Goal: Find specific page/section: Find specific page/section

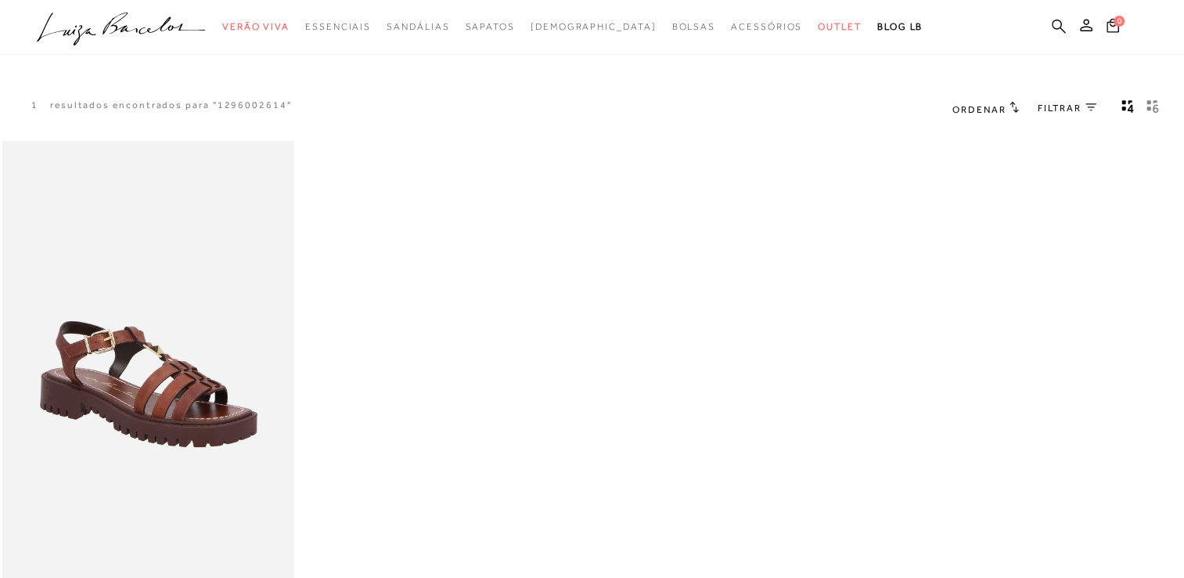
click at [1060, 24] on icon at bounding box center [1059, 26] width 14 height 15
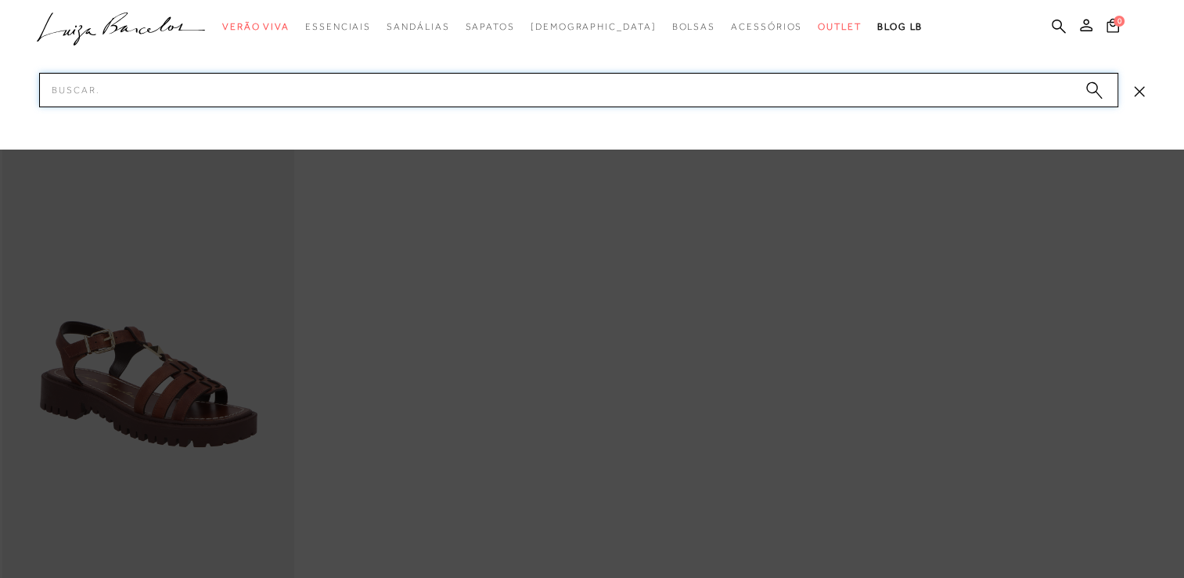
click at [979, 83] on input "Pesquisar" at bounding box center [578, 90] width 1079 height 34
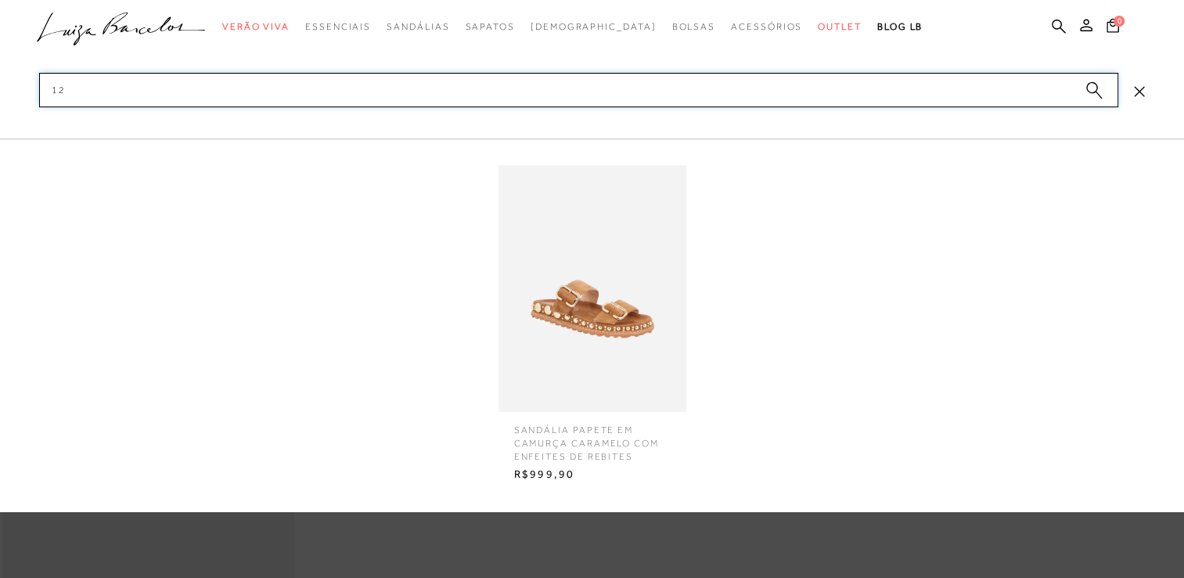
type input "1"
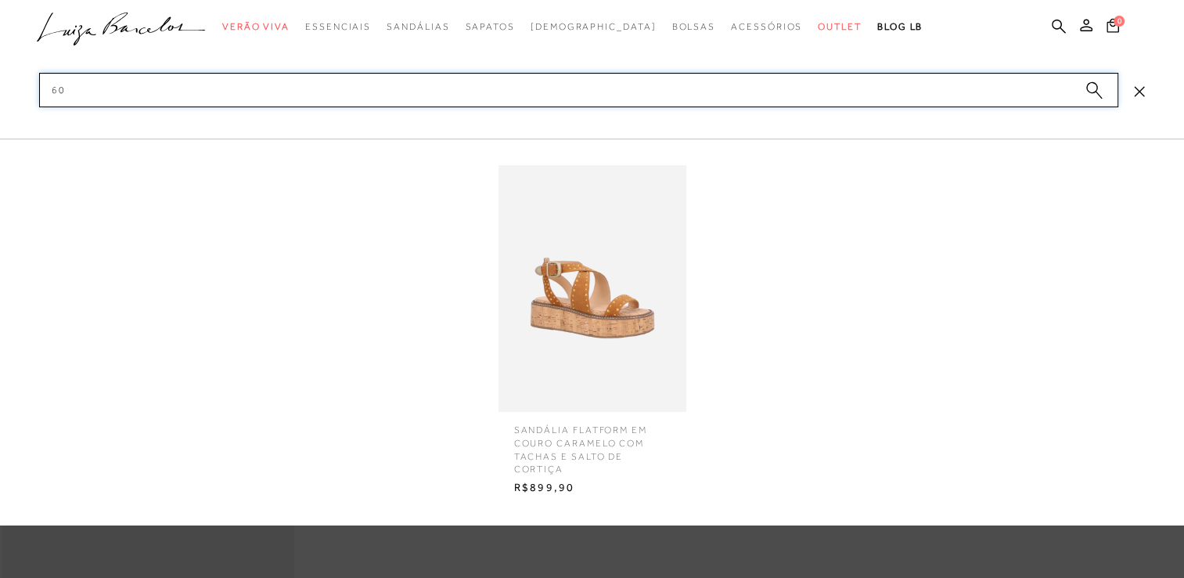
type input "6"
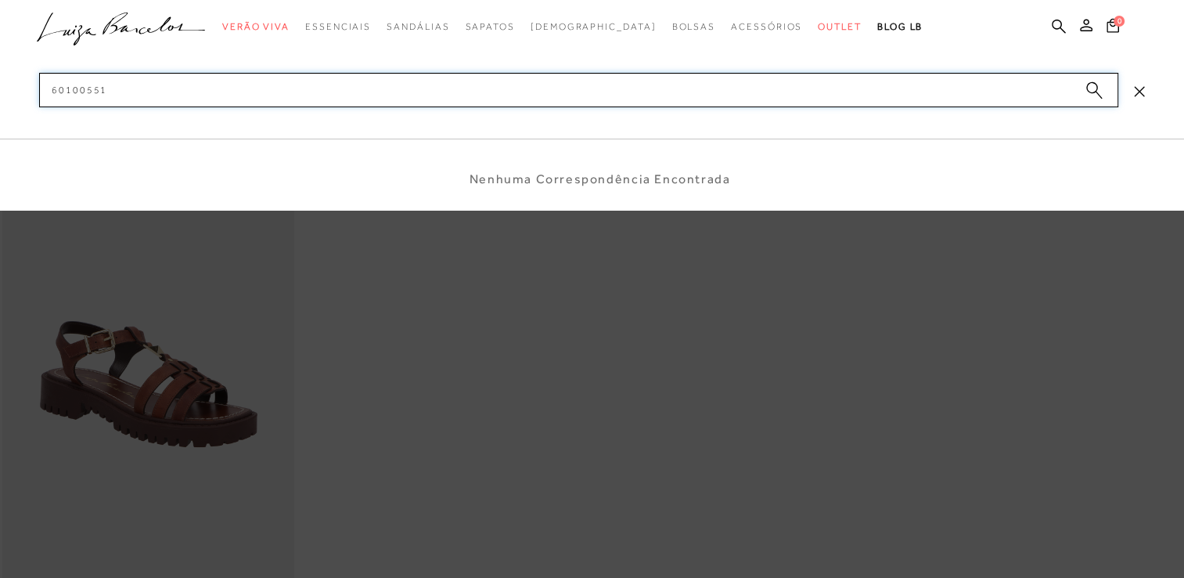
type input "601005512"
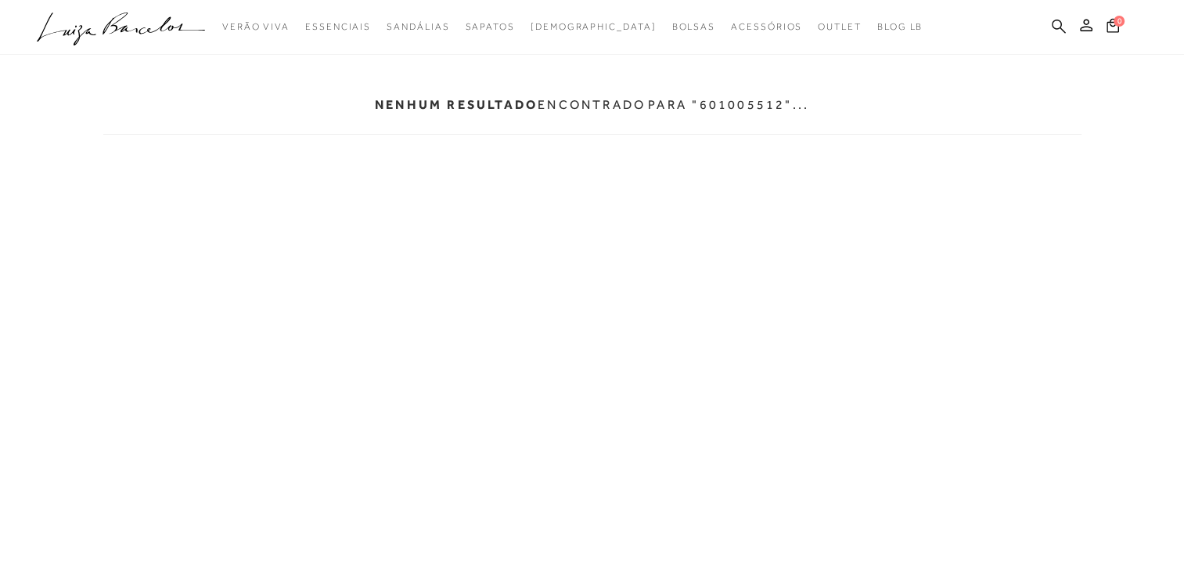
click at [1062, 25] on icon at bounding box center [1059, 26] width 14 height 15
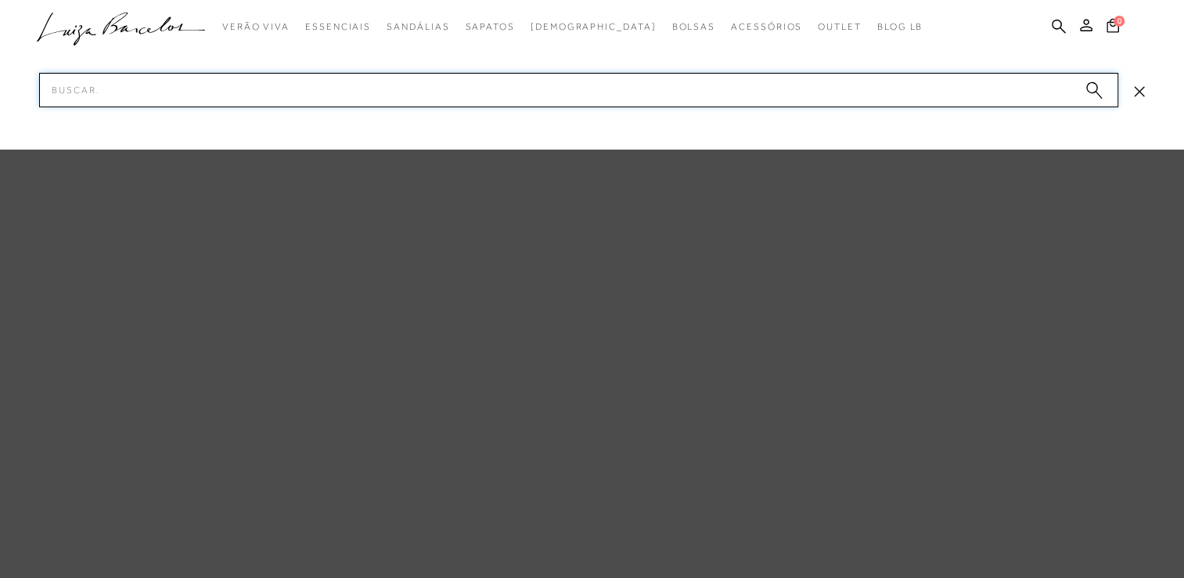
click at [1040, 74] on input "Pesquisar" at bounding box center [578, 90] width 1079 height 34
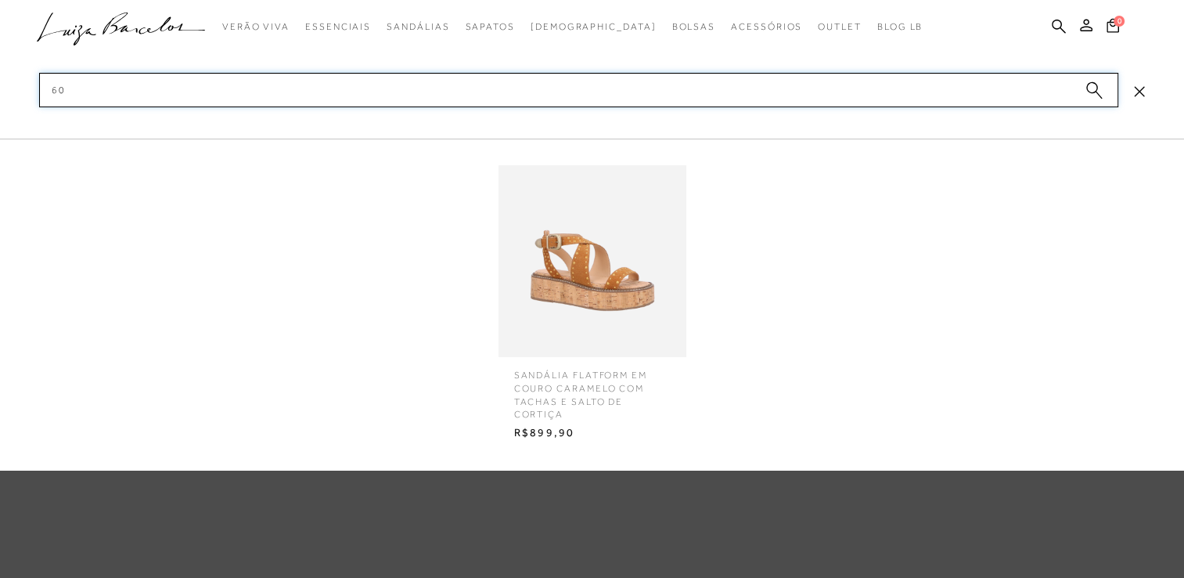
type input "6"
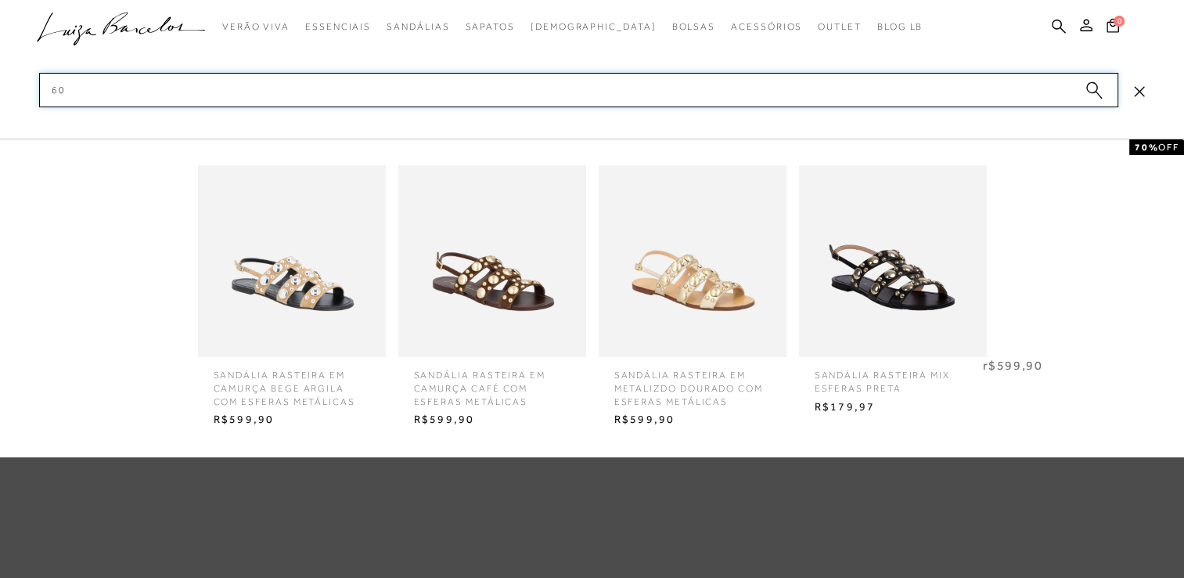
type input "6"
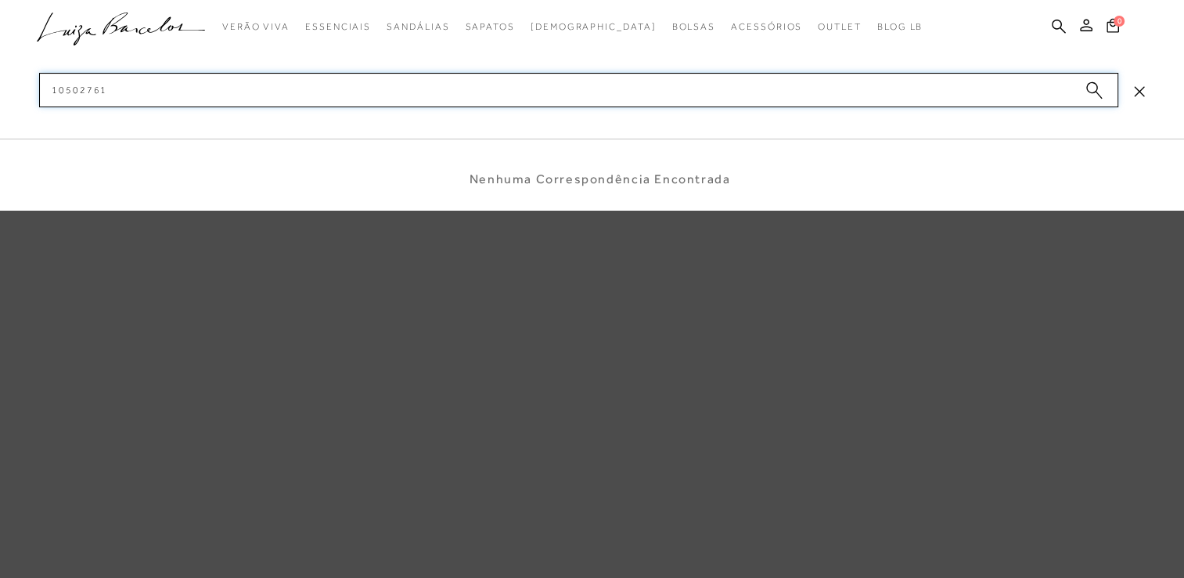
type input "105802761"
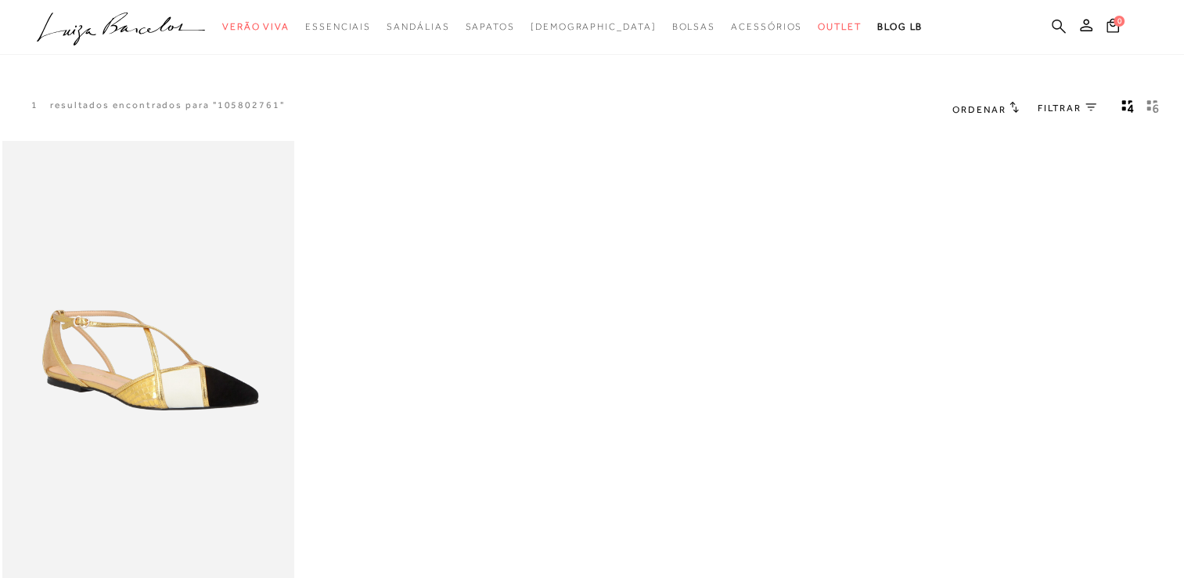
click at [1053, 25] on icon at bounding box center [1059, 26] width 14 height 15
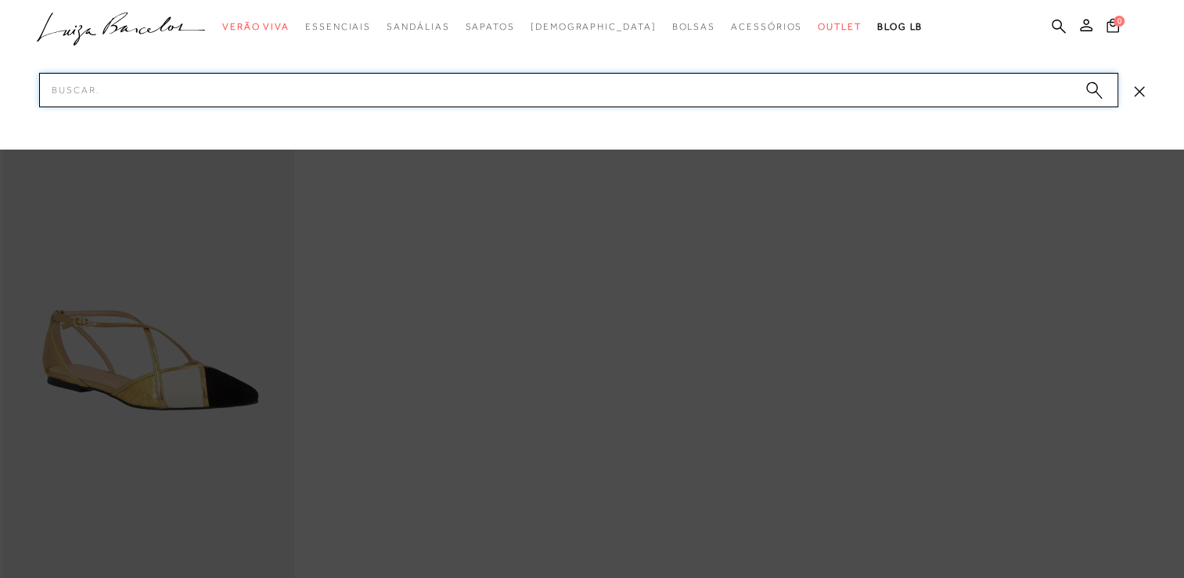
click at [1027, 86] on input "Pesquisar" at bounding box center [578, 90] width 1079 height 34
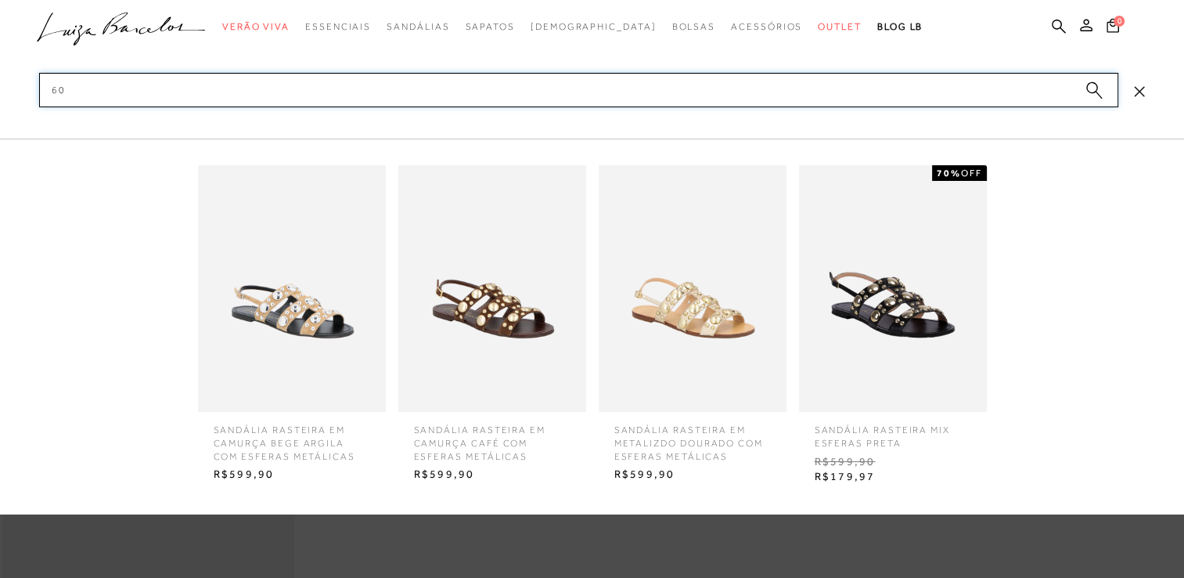
type input "6"
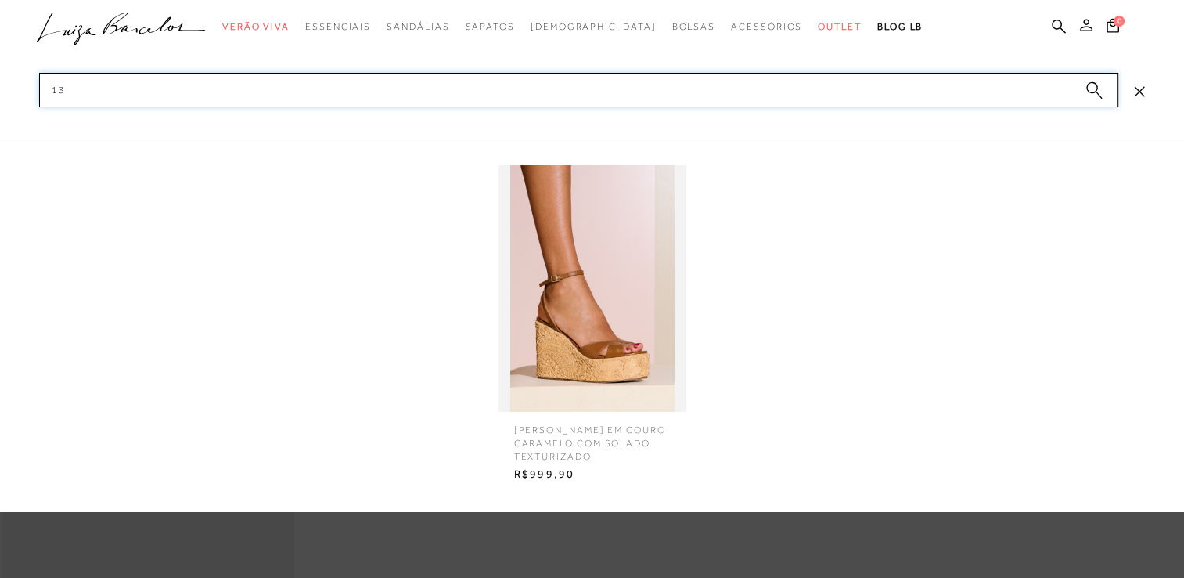
type input "1"
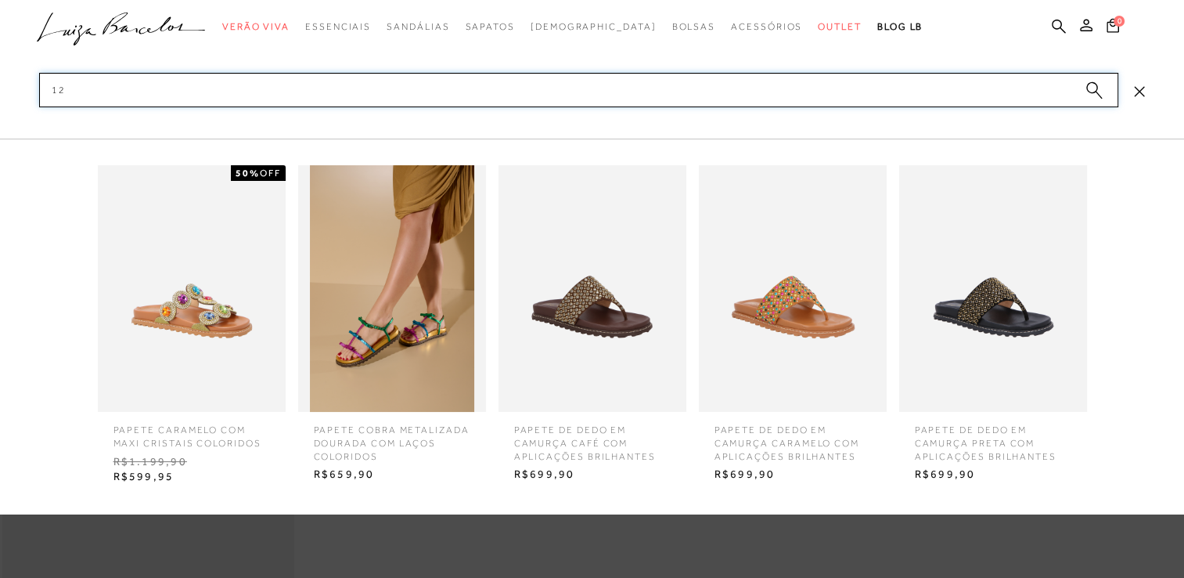
type input "1"
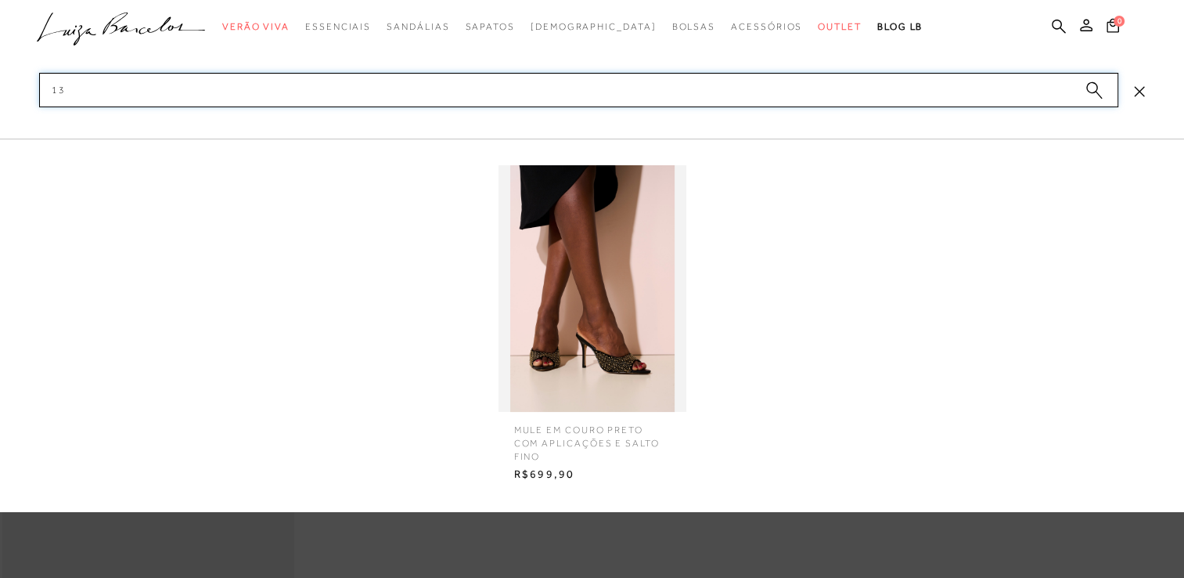
type input "1"
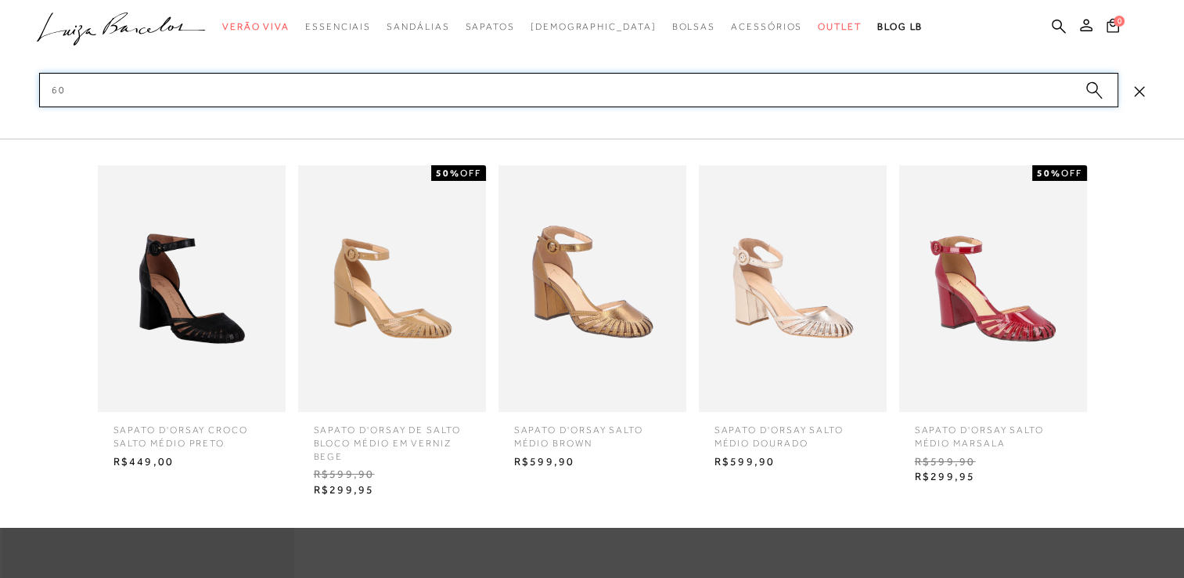
type input "6"
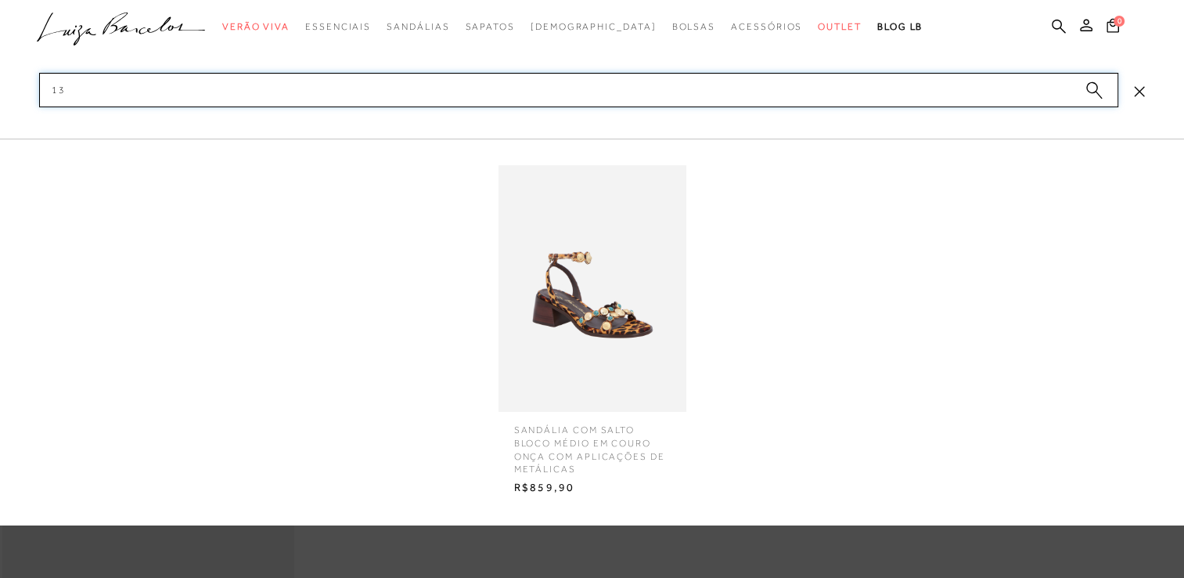
type input "1"
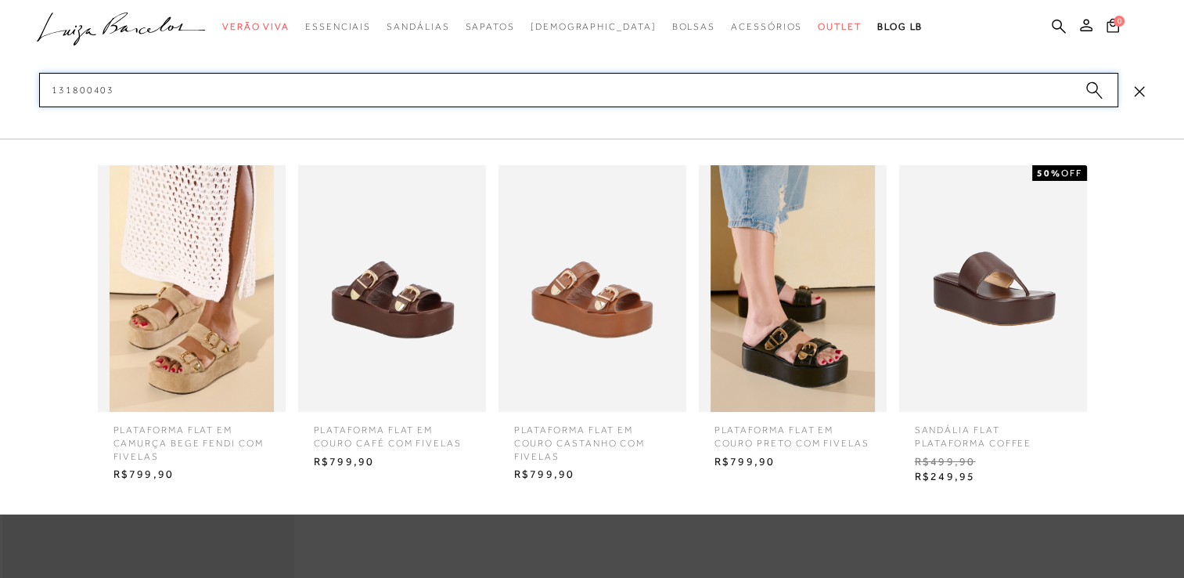
type input "1318004033"
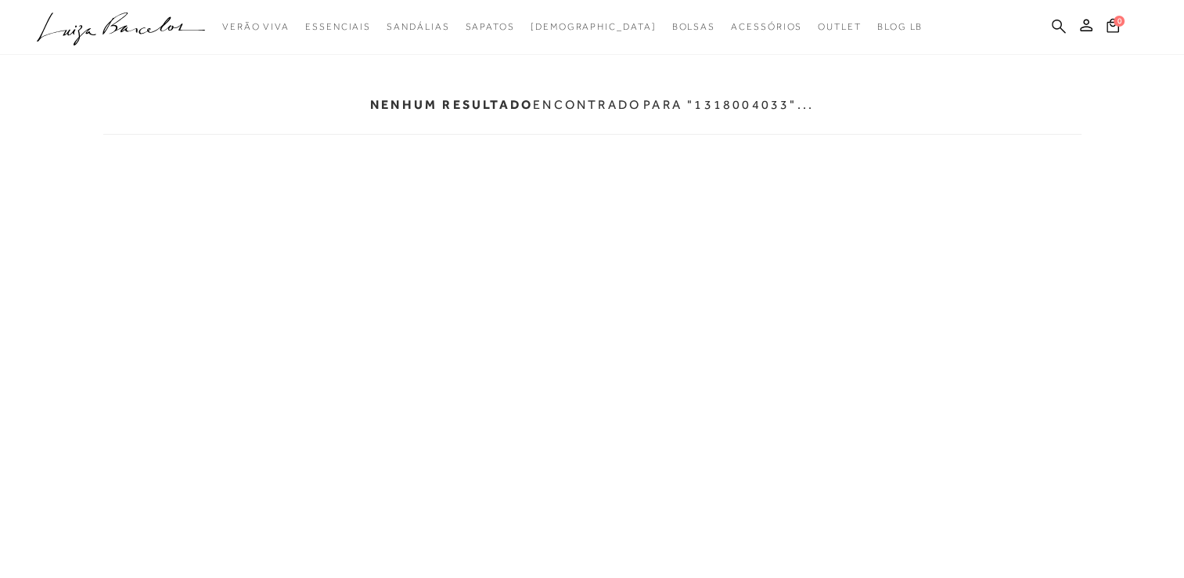
click at [1062, 26] on icon at bounding box center [1059, 26] width 14 height 15
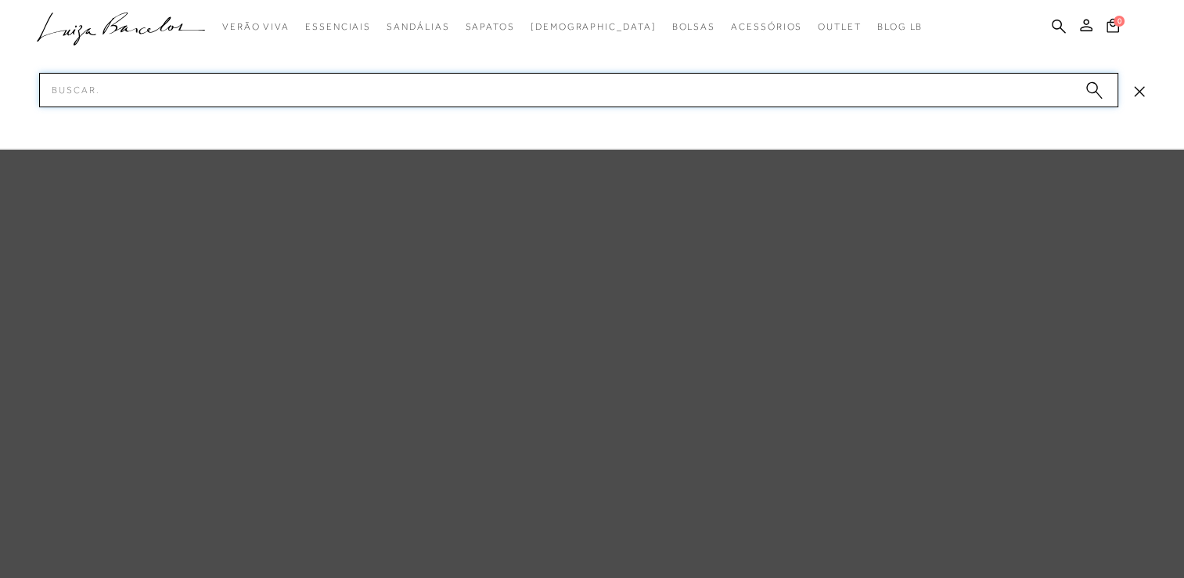
click at [1038, 85] on input "Pesquisar" at bounding box center [578, 90] width 1079 height 34
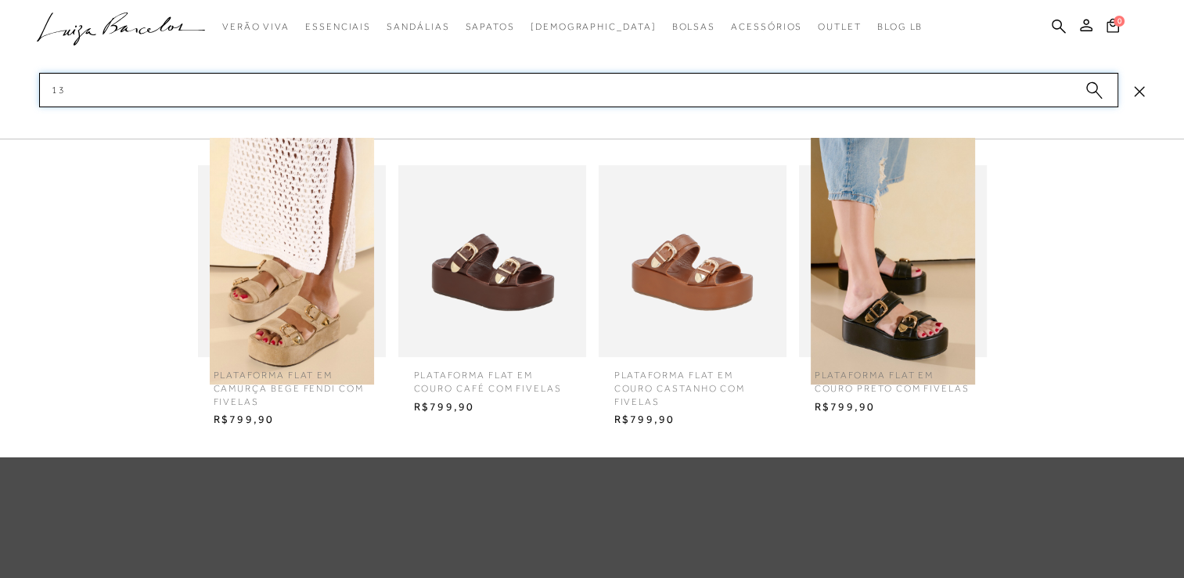
type input "1"
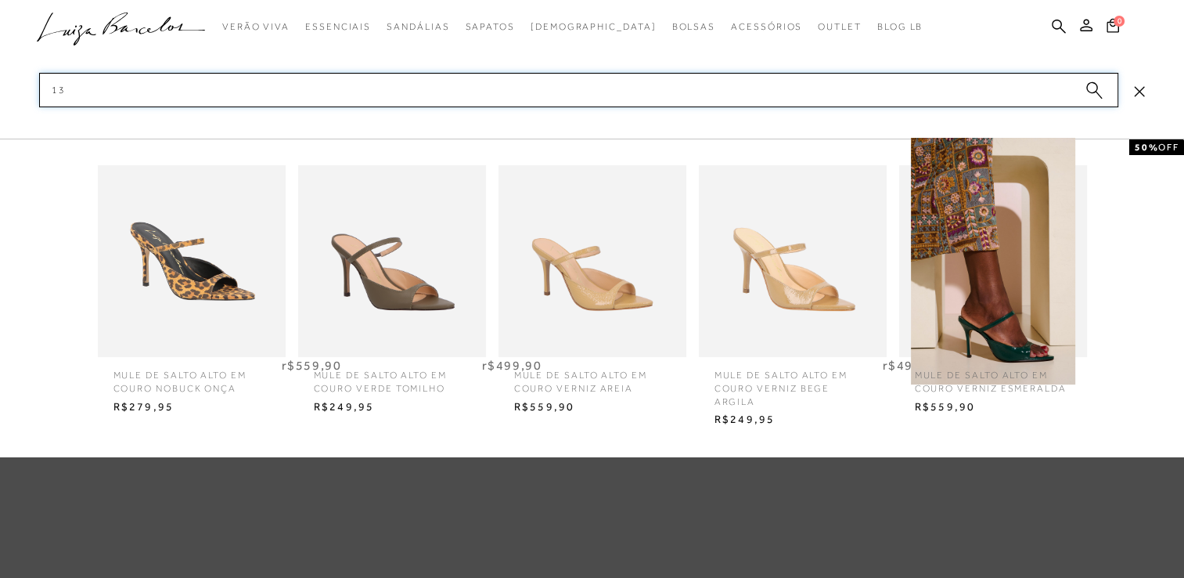
type input "1"
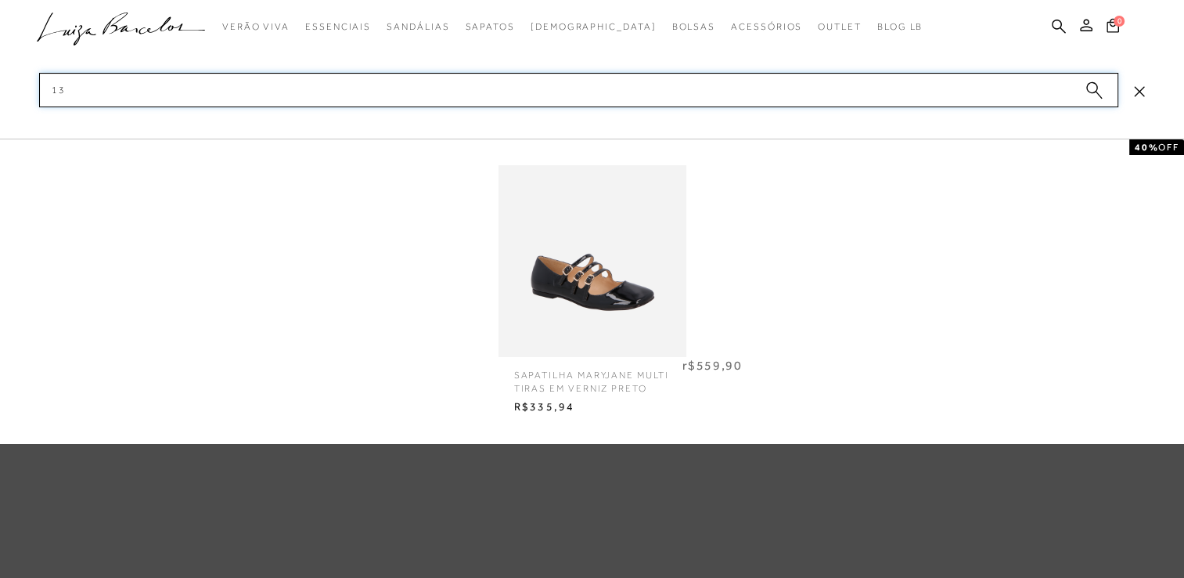
type input "1"
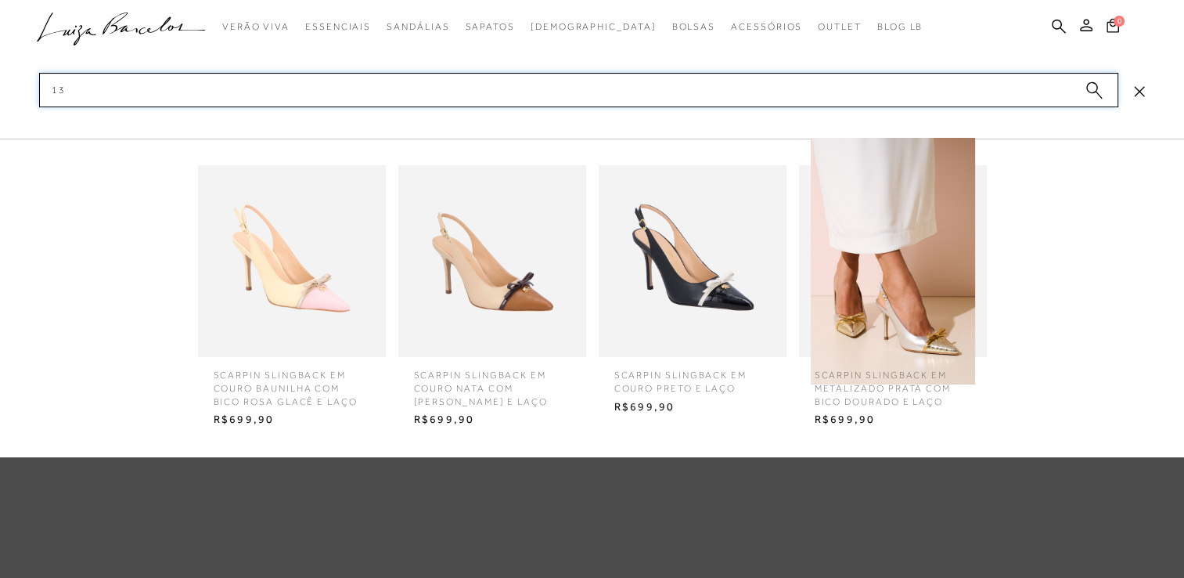
type input "1"
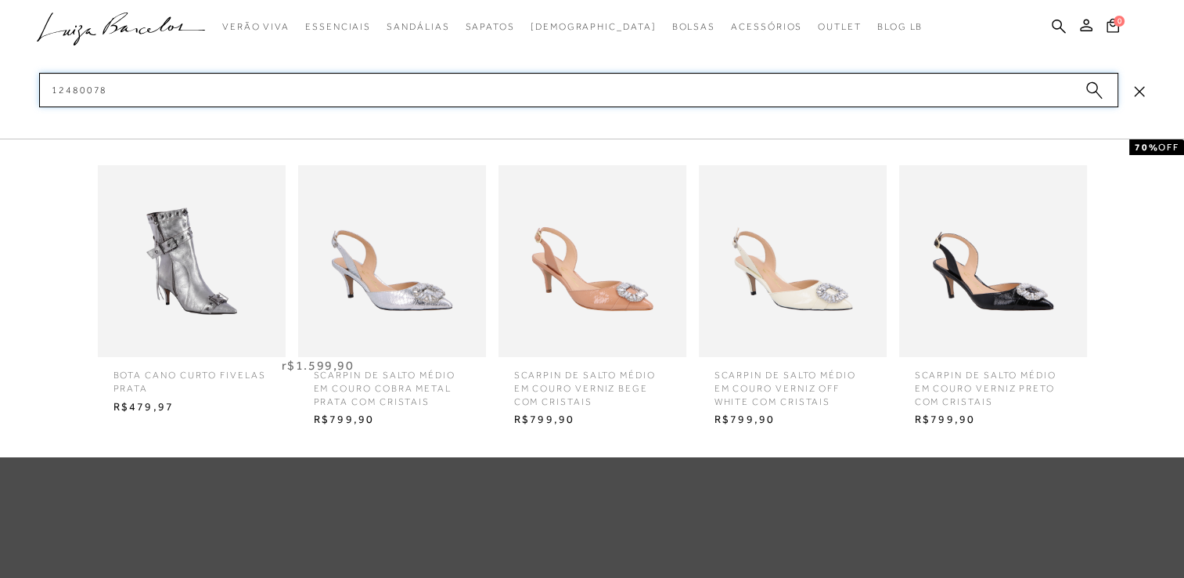
type input "124800781"
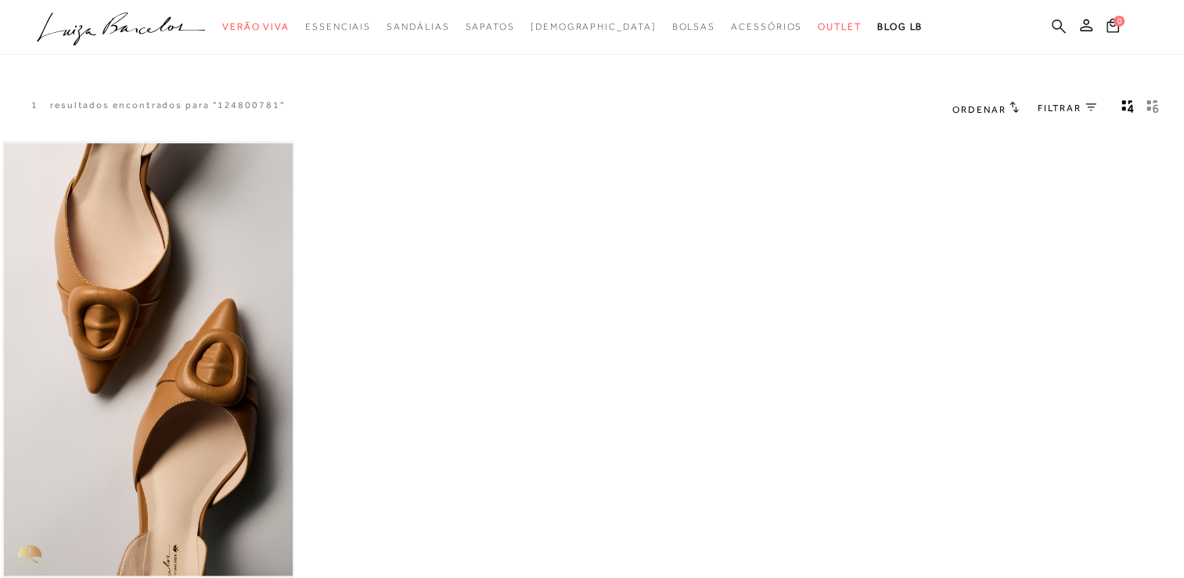
click at [1060, 30] on icon at bounding box center [1059, 26] width 14 height 15
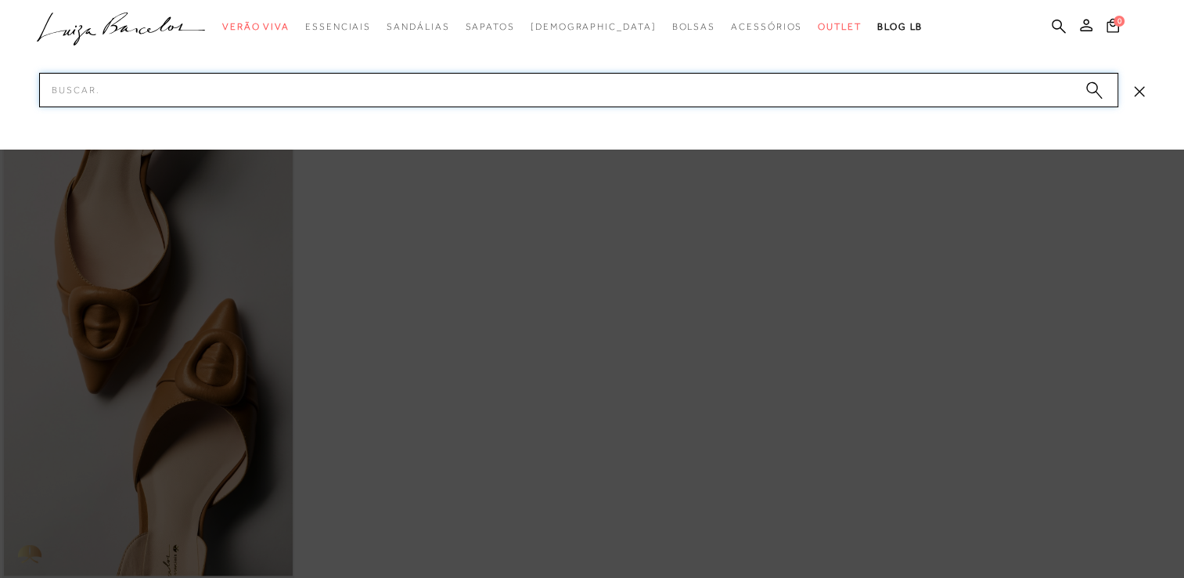
click at [723, 92] on input "Pesquisar" at bounding box center [578, 90] width 1079 height 34
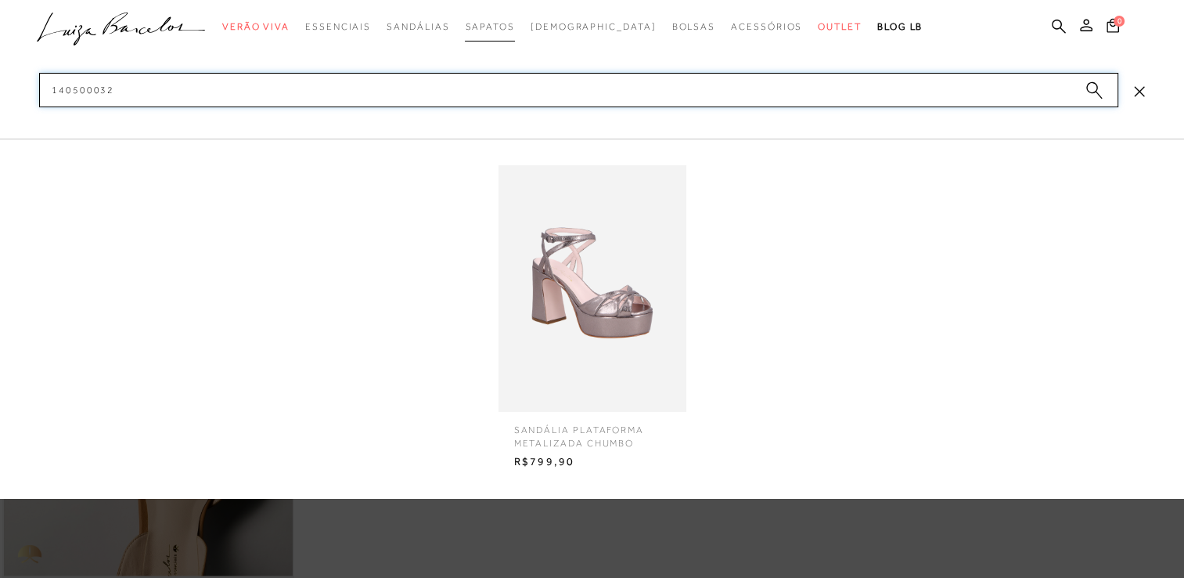
type input "140500032"
